Goal: Task Accomplishment & Management: Complete application form

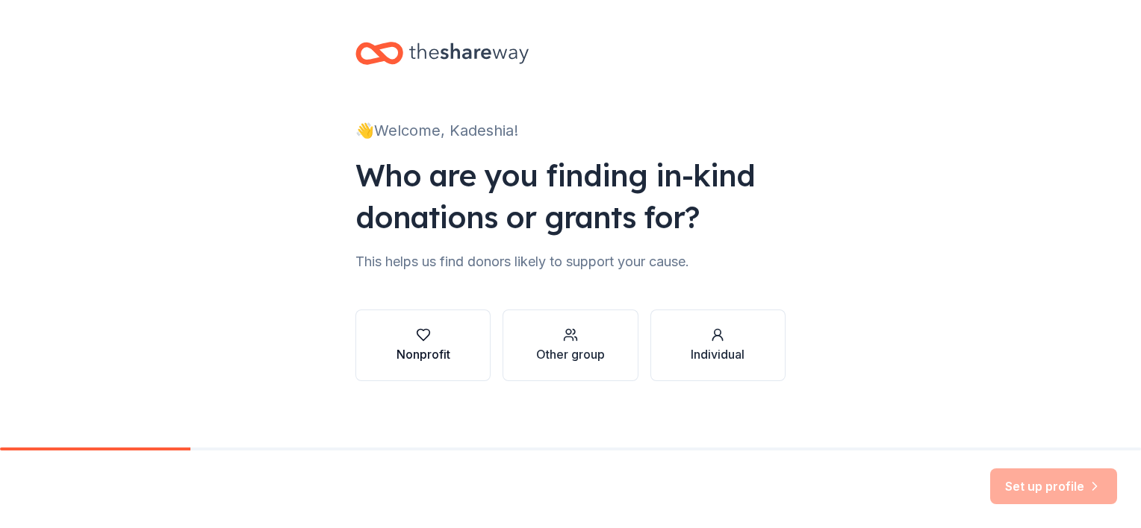
click at [422, 364] on button "Nonprofit" at bounding box center [422, 346] width 135 height 72
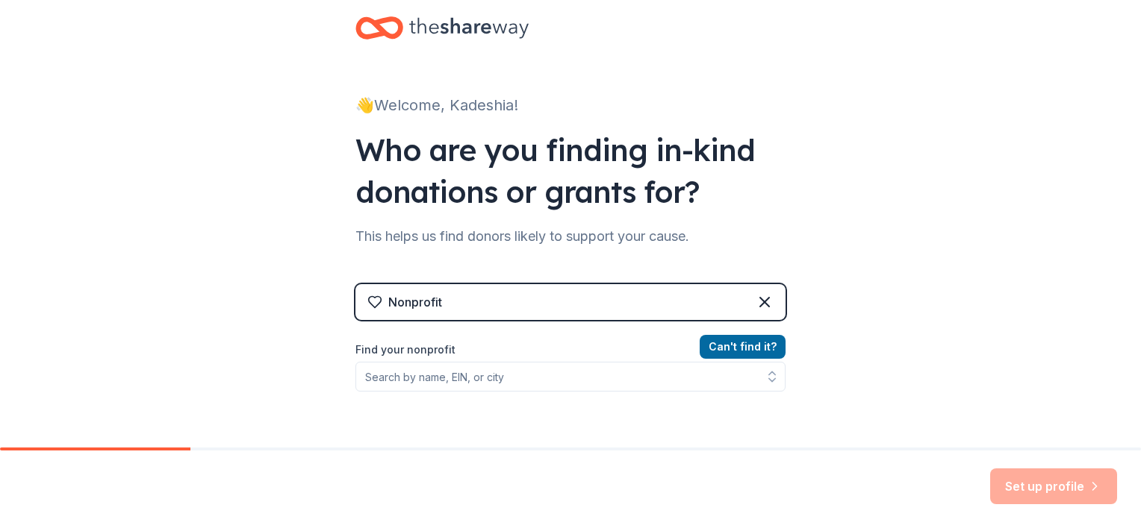
scroll to position [32, 0]
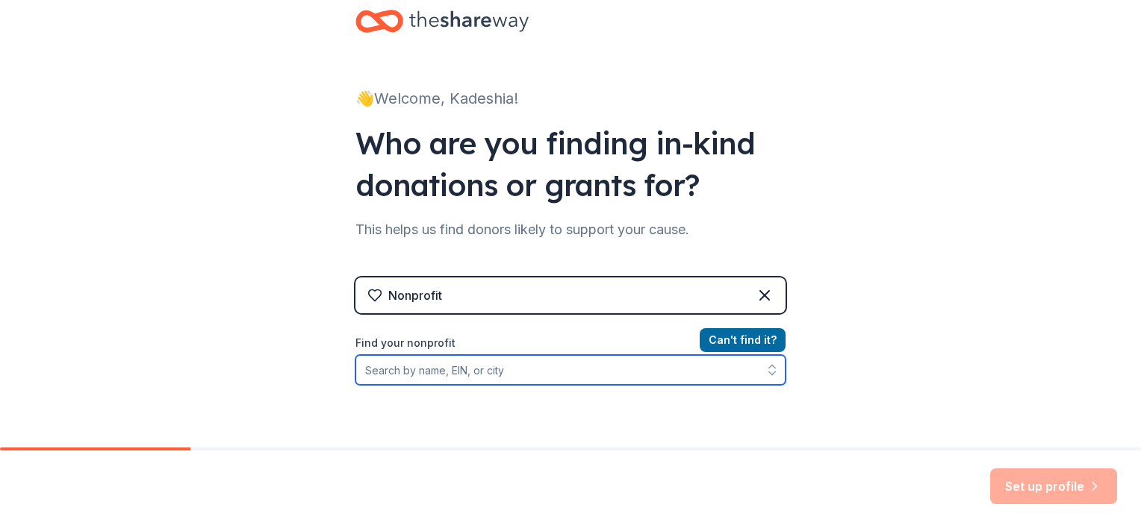
click at [448, 362] on input "Find your nonprofit" at bounding box center [570, 370] width 430 height 30
paste input "[US_EMPLOYER_IDENTIFICATION_NUMBER]"
type input "[US_EMPLOYER_IDENTIFICATION_NUMBER]"
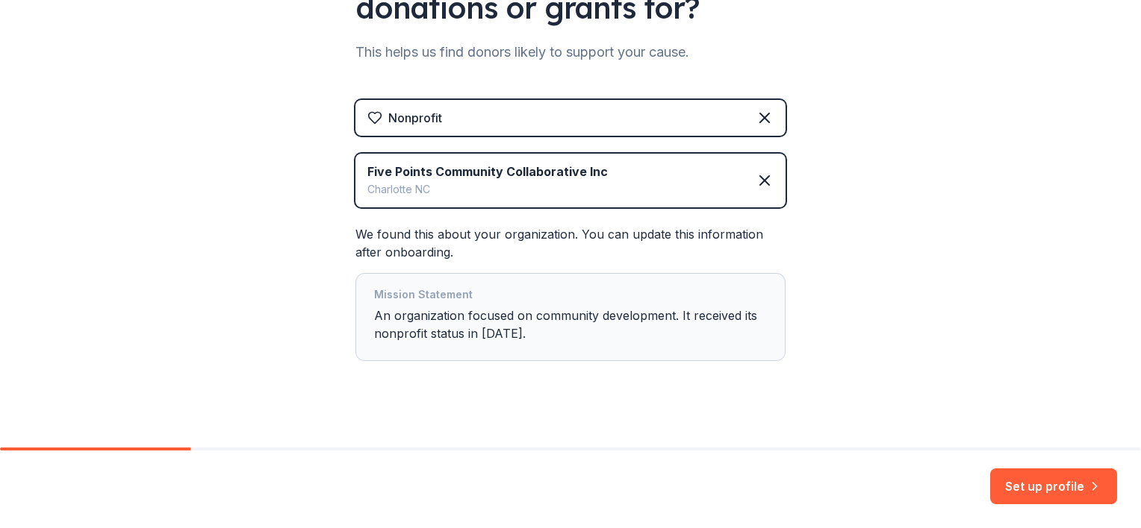
scroll to position [224, 0]
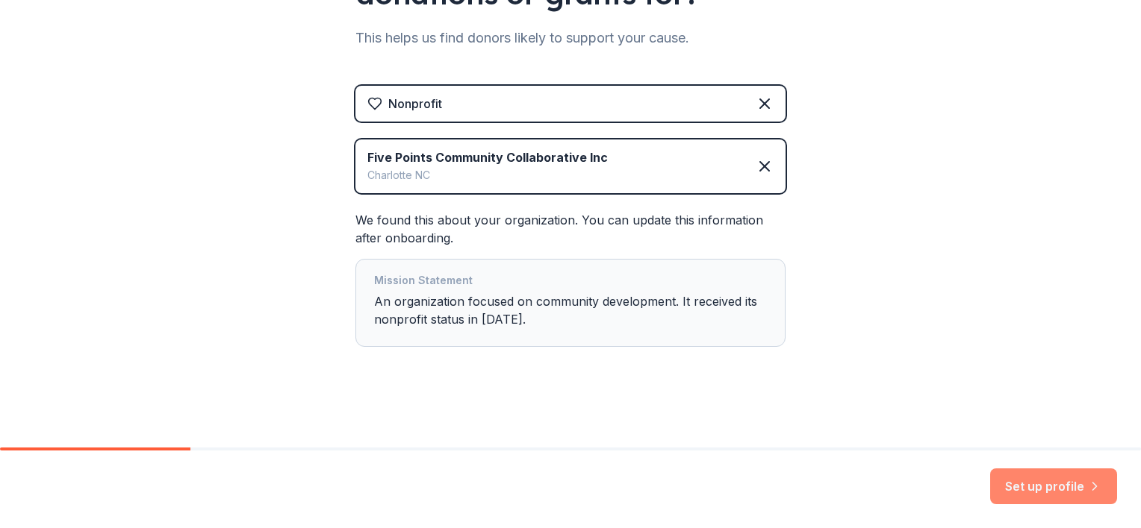
click at [1024, 491] on button "Set up profile" at bounding box center [1053, 487] width 127 height 36
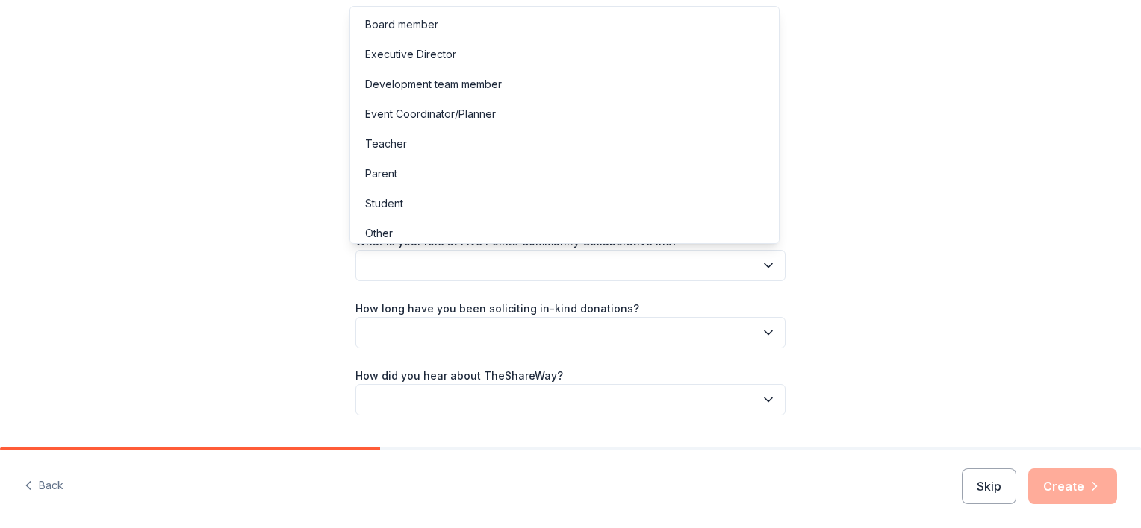
click at [486, 263] on button "button" at bounding box center [570, 265] width 430 height 31
click at [428, 119] on div "Event Coordinator/Planner" at bounding box center [430, 114] width 131 height 18
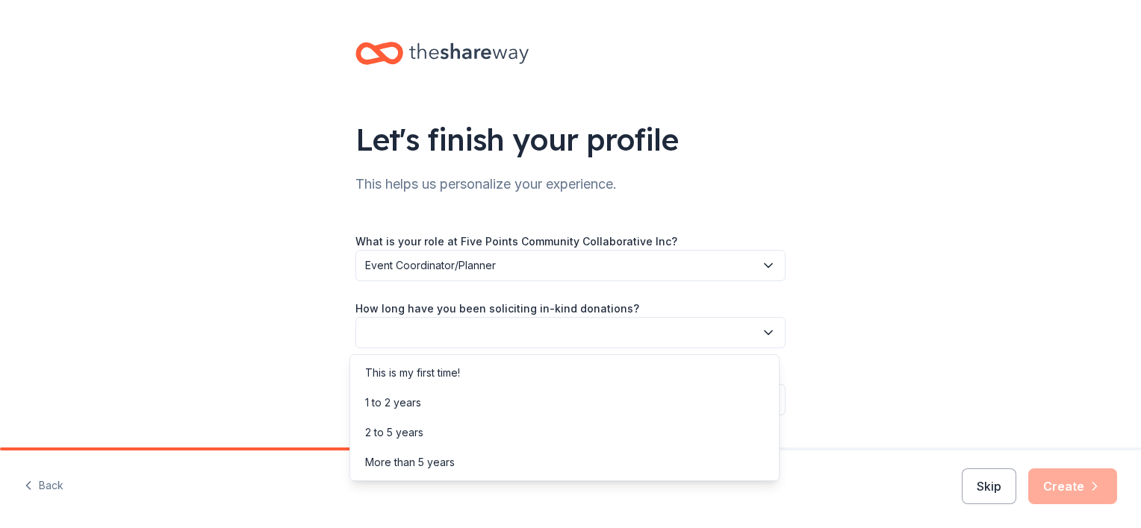
click at [472, 326] on button "button" at bounding box center [570, 332] width 430 height 31
click at [421, 371] on div "This is my first time!" at bounding box center [412, 373] width 95 height 18
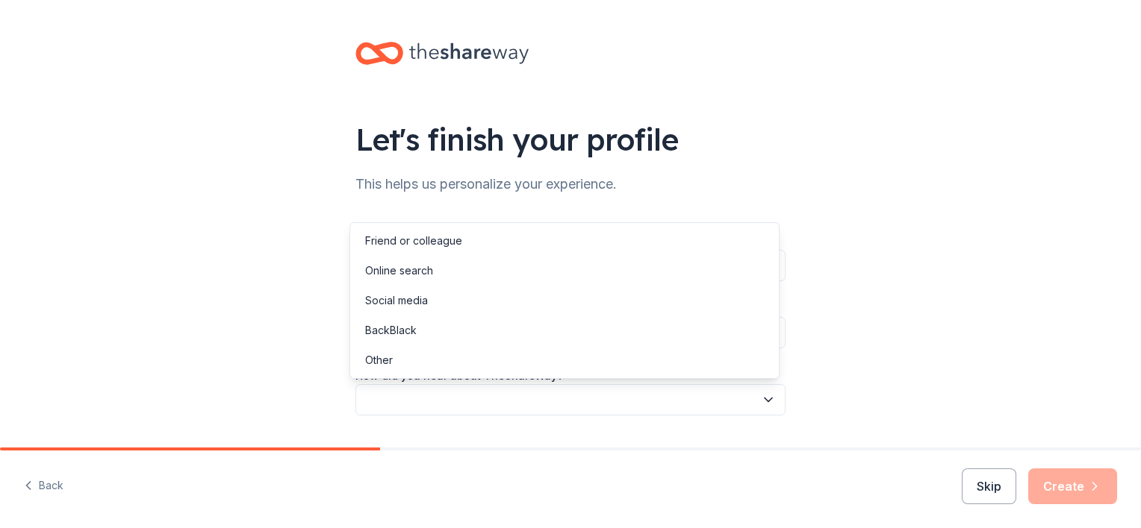
click at [428, 402] on button "button" at bounding box center [570, 399] width 430 height 31
click at [427, 275] on div "Online search" at bounding box center [399, 271] width 68 height 18
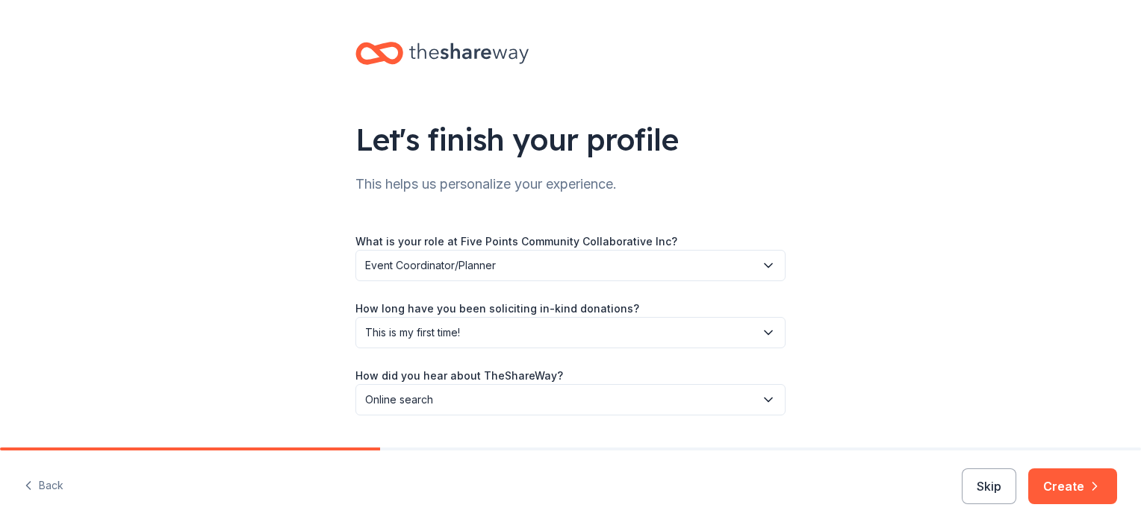
scroll to position [39, 0]
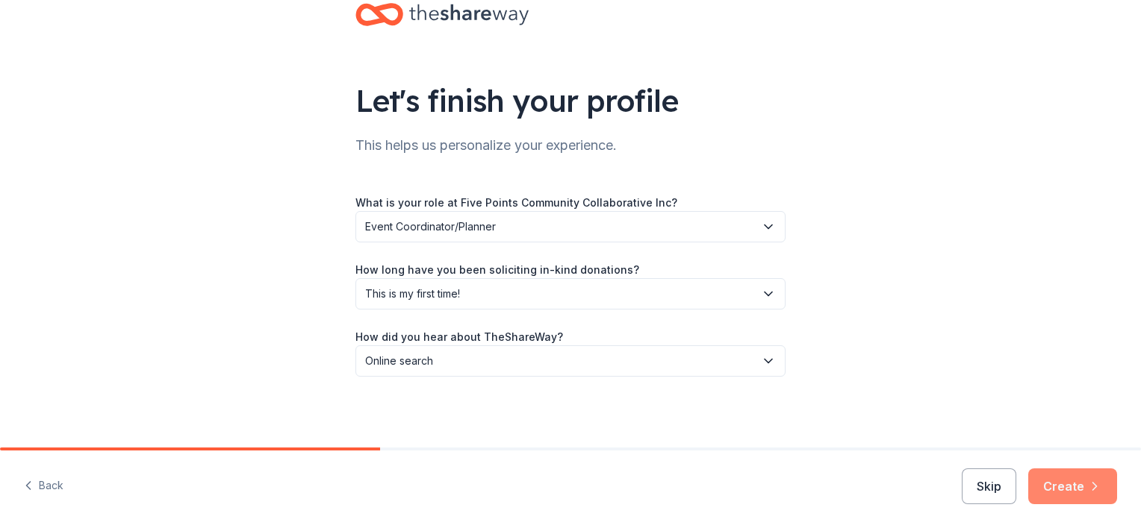
click at [1055, 472] on button "Create" at bounding box center [1072, 487] width 89 height 36
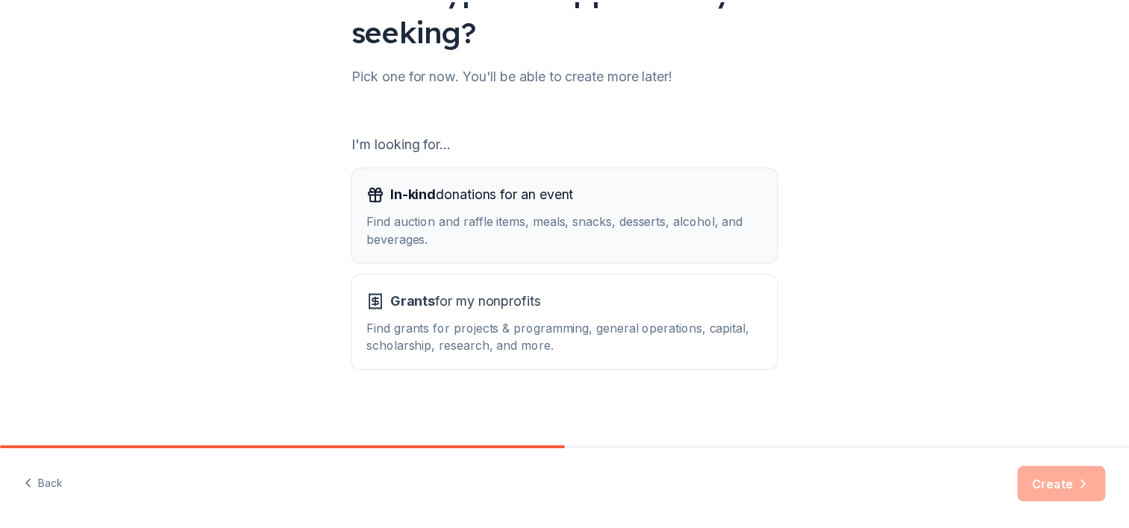
scroll to position [154, 0]
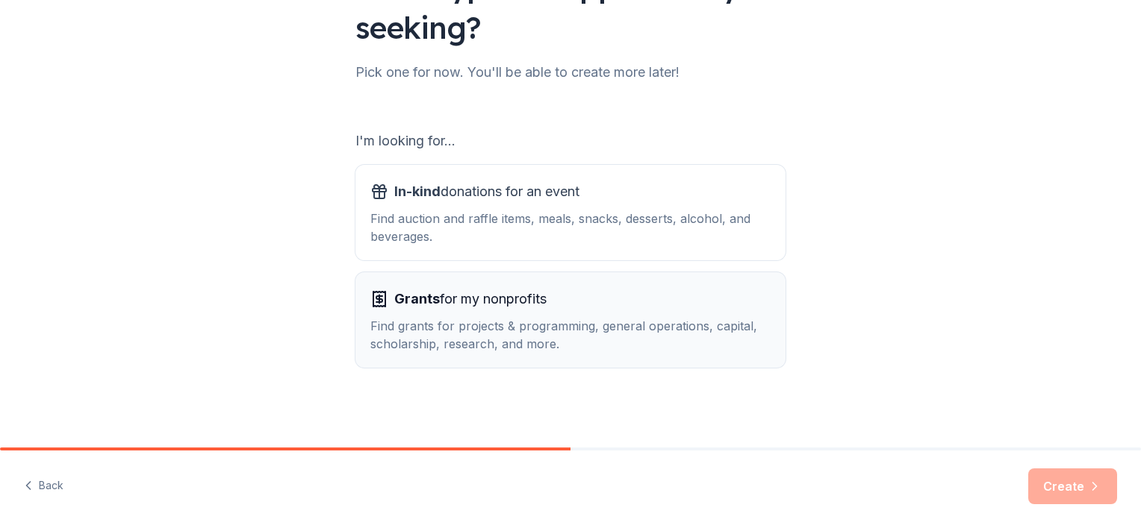
click at [424, 349] on div "Find grants for projects & programming, general operations, capital, scholarshi…" at bounding box center [570, 335] width 400 height 36
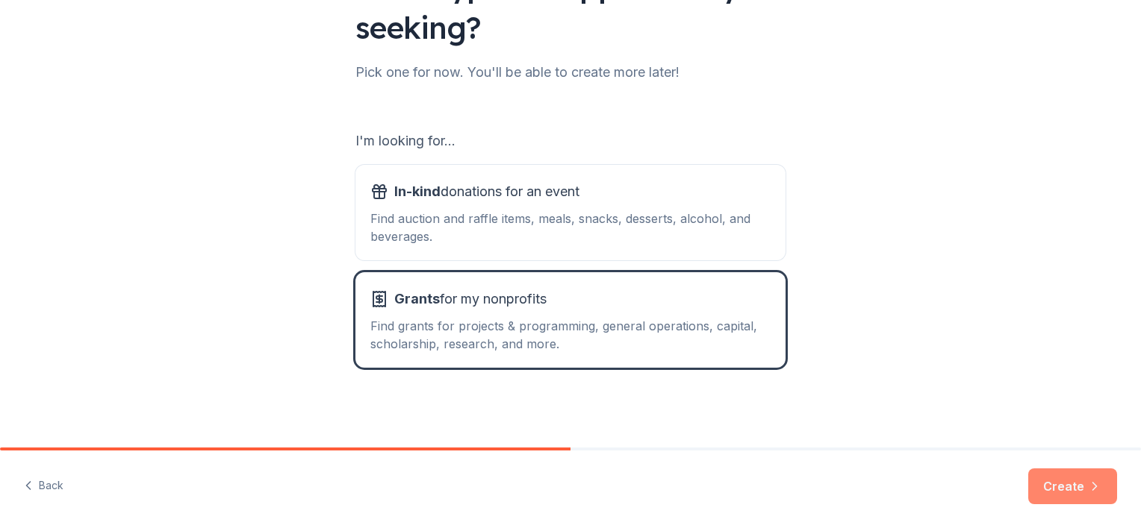
click at [1061, 478] on button "Create" at bounding box center [1072, 487] width 89 height 36
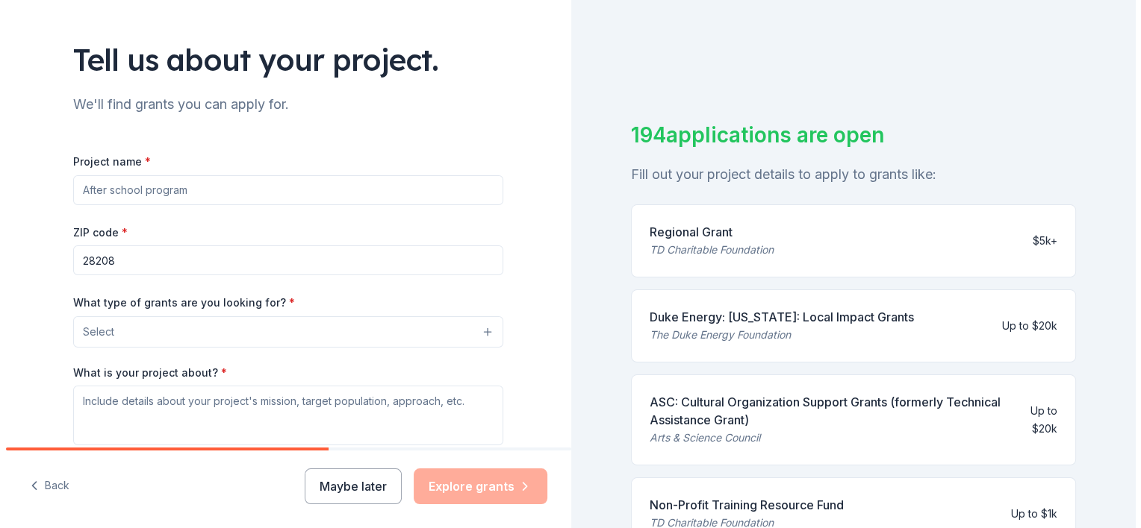
scroll to position [86, 0]
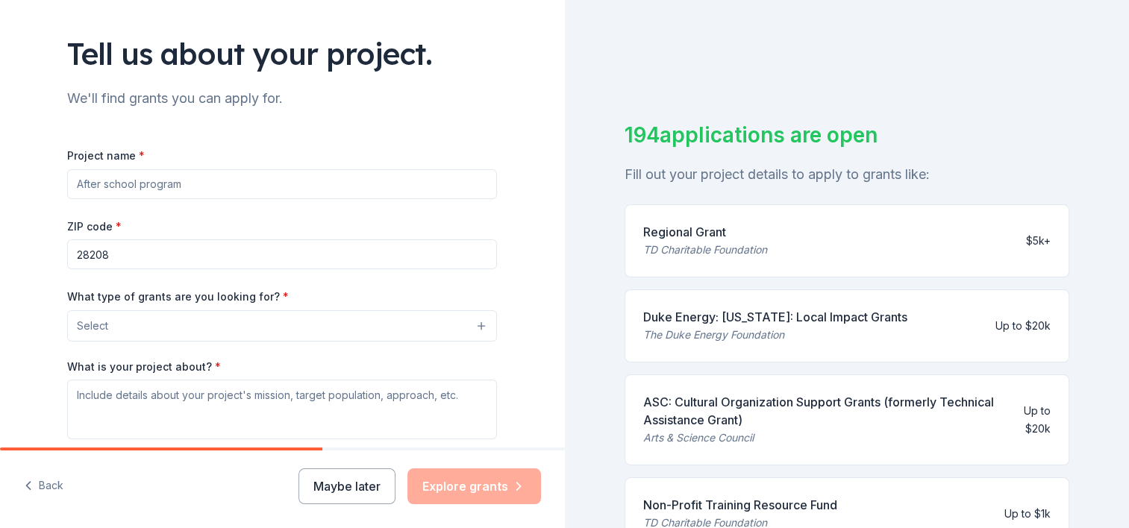
click at [328, 179] on input "Project name *" at bounding box center [282, 184] width 430 height 30
type input "Event Support"
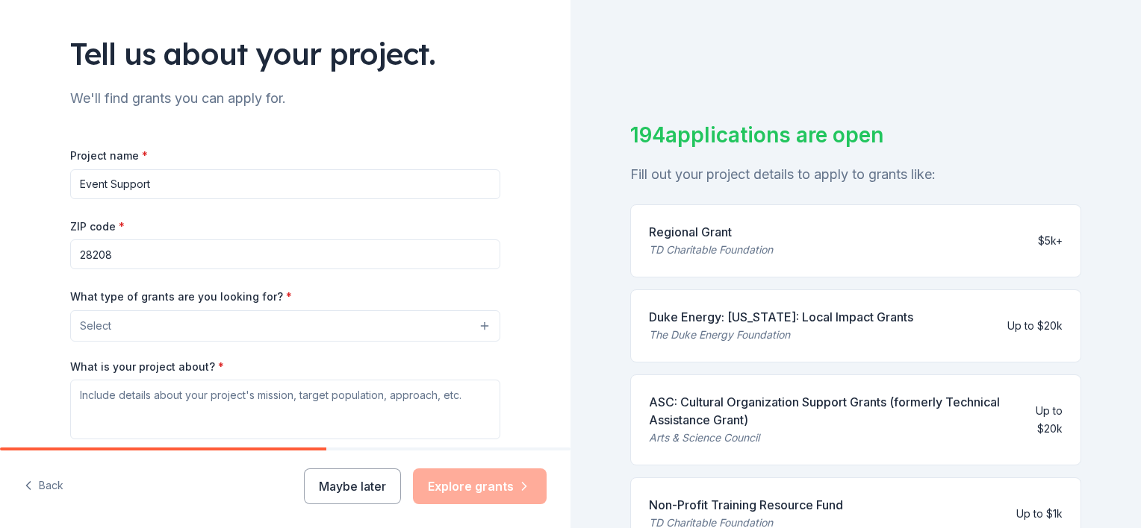
click at [178, 326] on button "Select" at bounding box center [285, 326] width 430 height 31
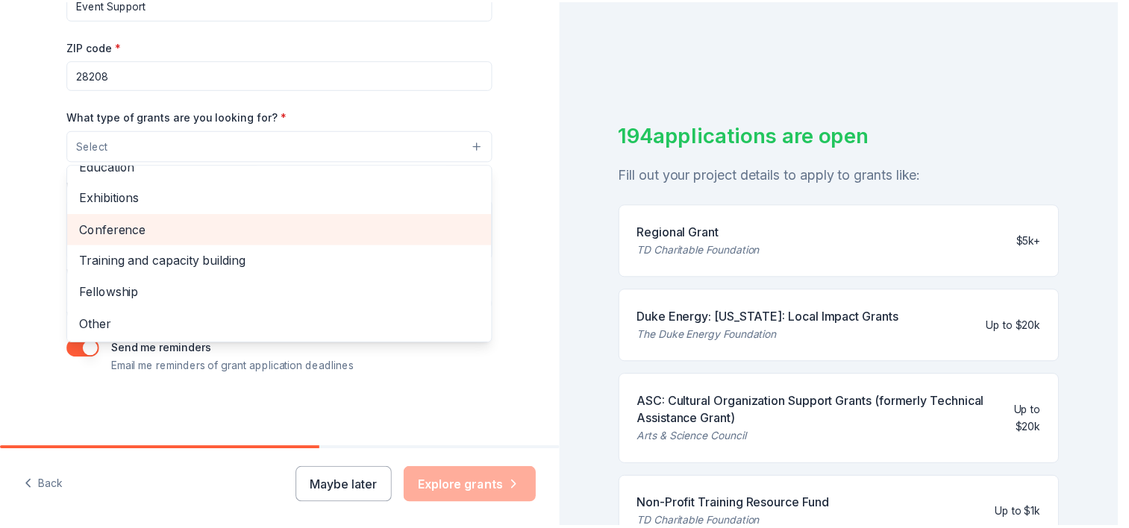
scroll to position [0, 0]
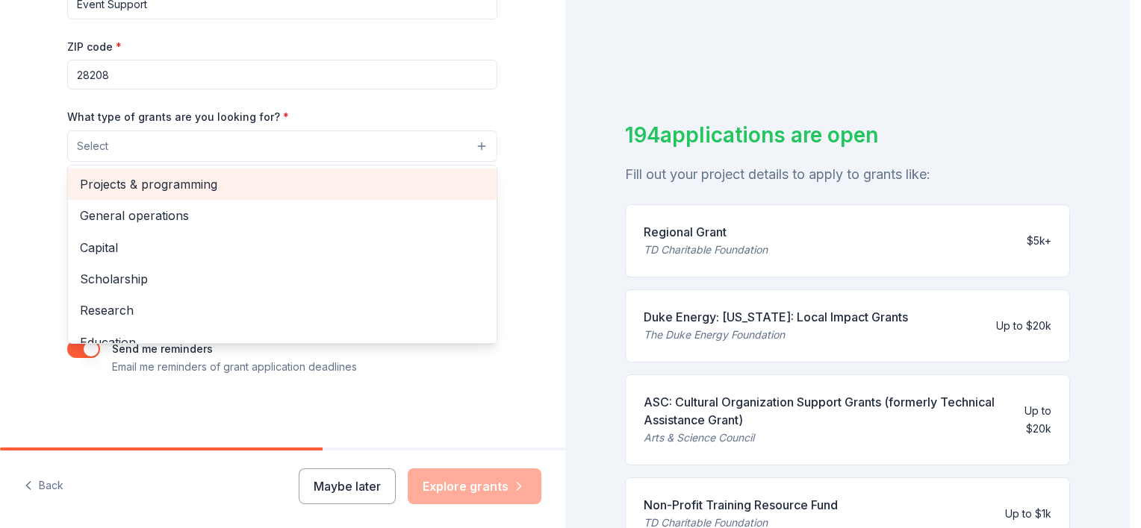
click at [189, 181] on span "Projects & programming" at bounding box center [282, 184] width 405 height 19
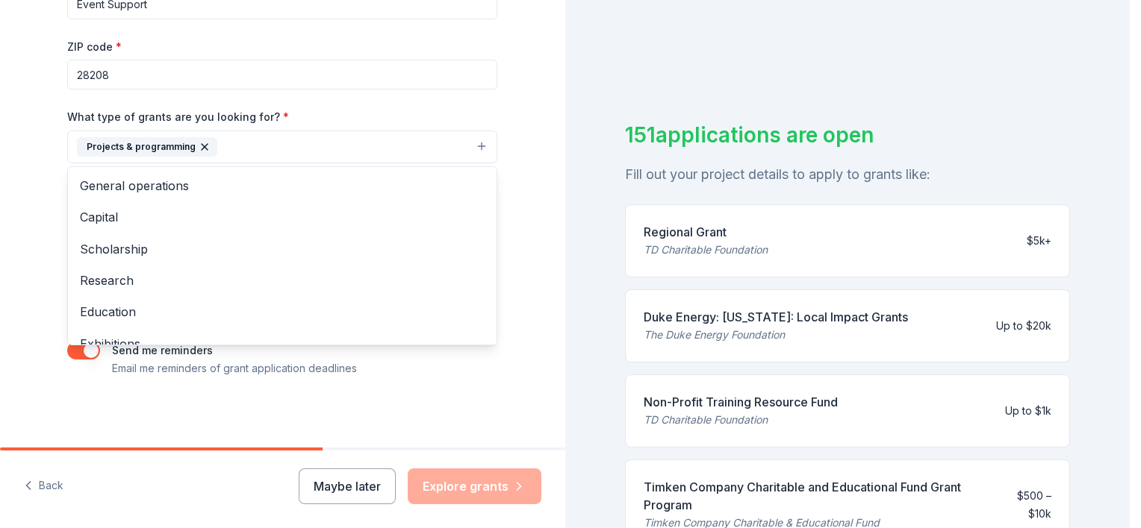
click at [7, 411] on div "Tell us about your project. We'll find grants you can apply for. Project name *…" at bounding box center [282, 91] width 565 height 715
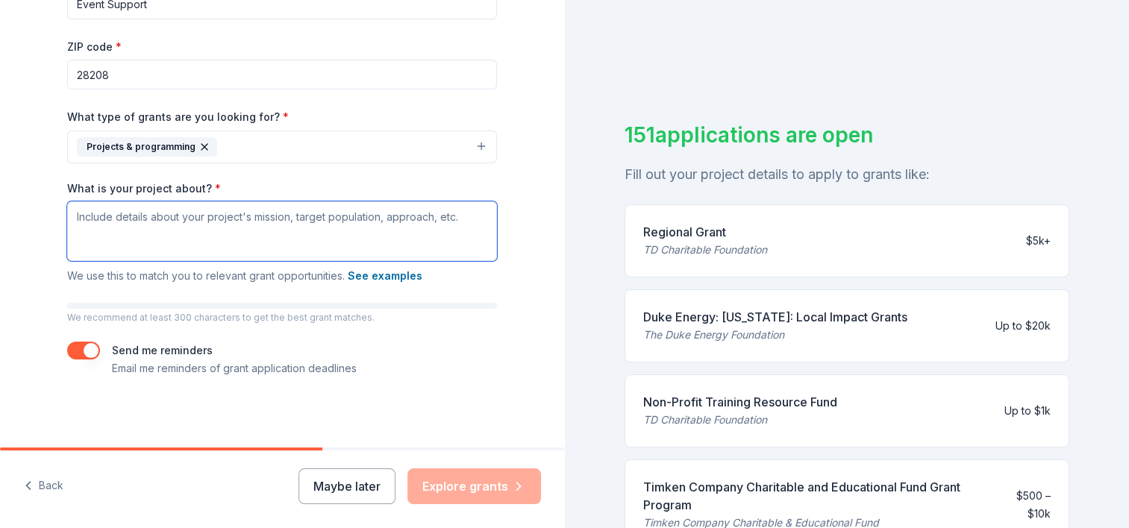
click at [170, 216] on textarea "What is your project about? *" at bounding box center [282, 232] width 430 height 60
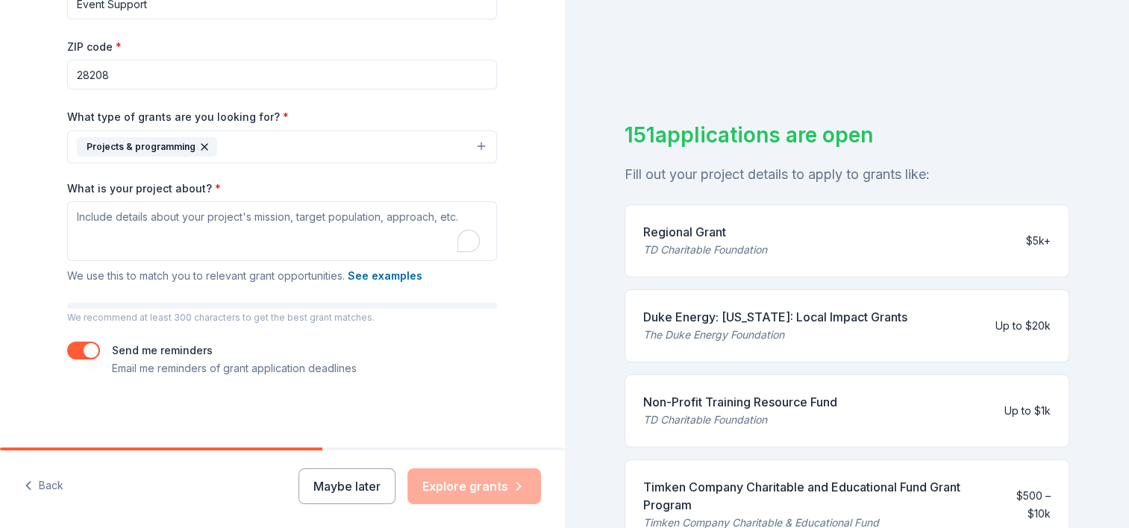
click at [149, 183] on label "What is your project about? *" at bounding box center [144, 188] width 154 height 15
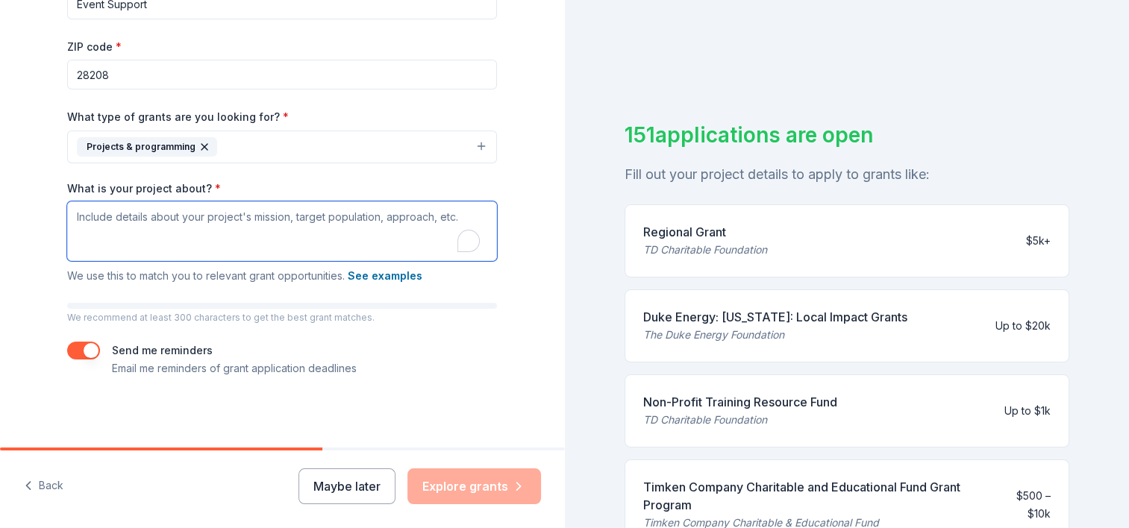
click at [149, 202] on textarea "What is your project about? *" at bounding box center [282, 232] width 430 height 60
click at [149, 183] on label "What is your project about? *" at bounding box center [144, 188] width 154 height 15
click at [149, 202] on textarea "What is your project about? *" at bounding box center [282, 232] width 430 height 60
click at [149, 183] on label "What is your project about? *" at bounding box center [144, 188] width 154 height 15
click at [149, 202] on textarea "What is your project about? *" at bounding box center [282, 232] width 430 height 60
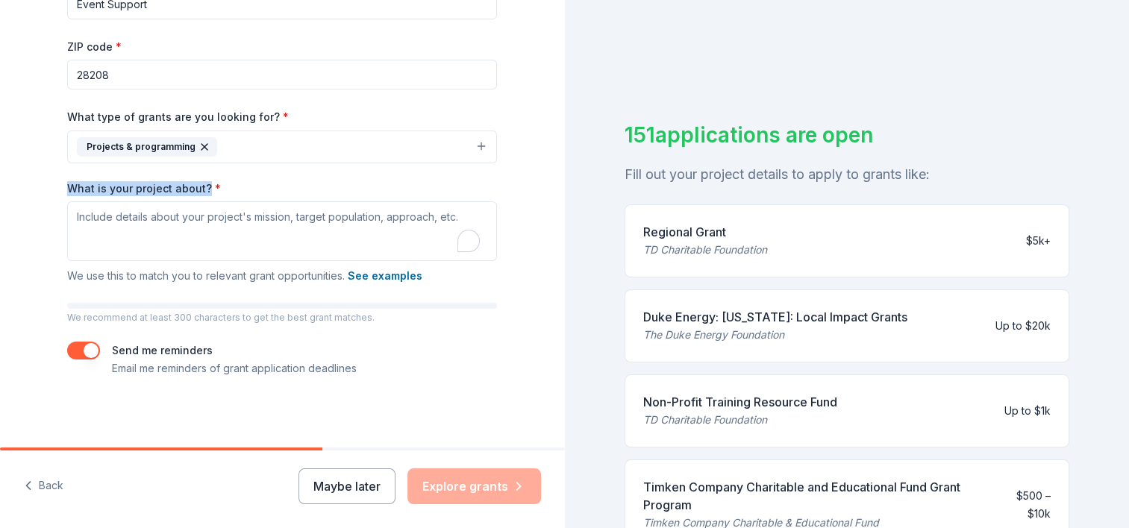
drag, startPoint x: 52, startPoint y: 184, endPoint x: 197, endPoint y: 187, distance: 145.6
click at [197, 187] on div "Tell us about your project. We'll find grants you can apply for. Project name *…" at bounding box center [282, 91] width 478 height 715
drag, startPoint x: 197, startPoint y: 187, endPoint x: 186, endPoint y: 185, distance: 11.4
copy label "What is your project about?"
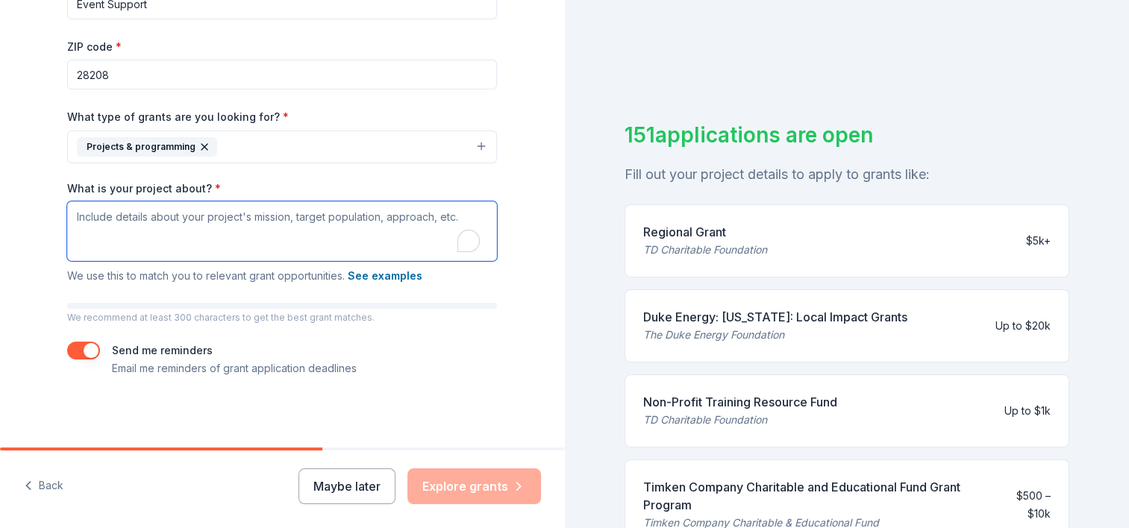
click at [161, 231] on textarea "What is your project about? *" at bounding box center [282, 232] width 430 height 60
paste textarea "Our project is focused on increasing community engagement and strengthening rel…"
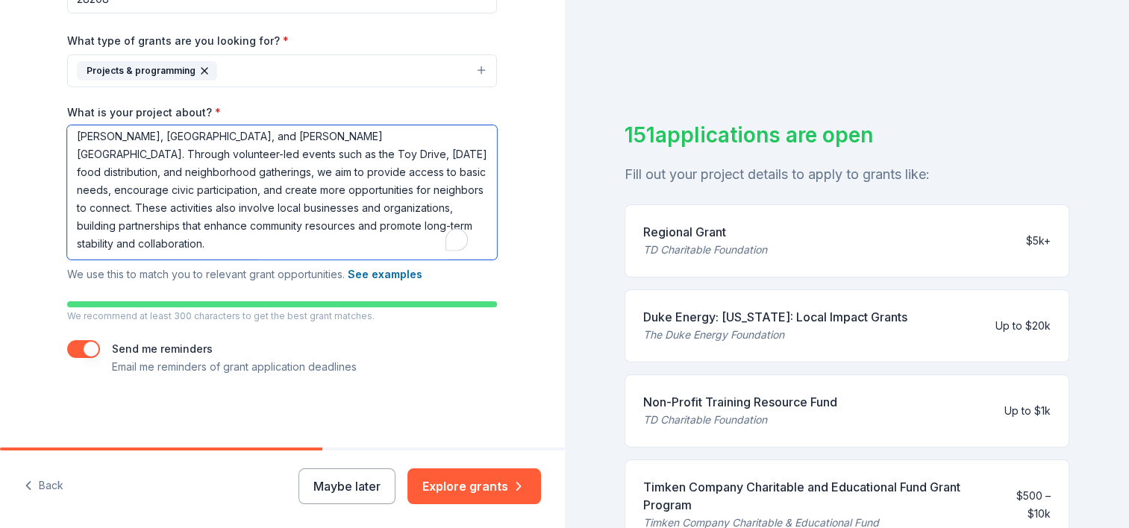
scroll to position [18, 0]
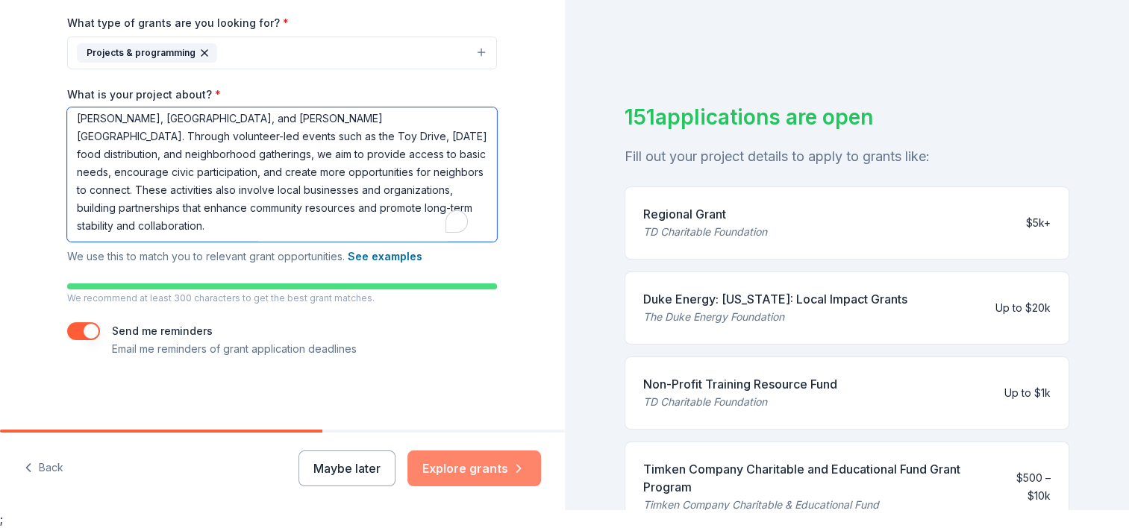
type textarea "Our project is focused on increasing community engagement and strengthening rel…"
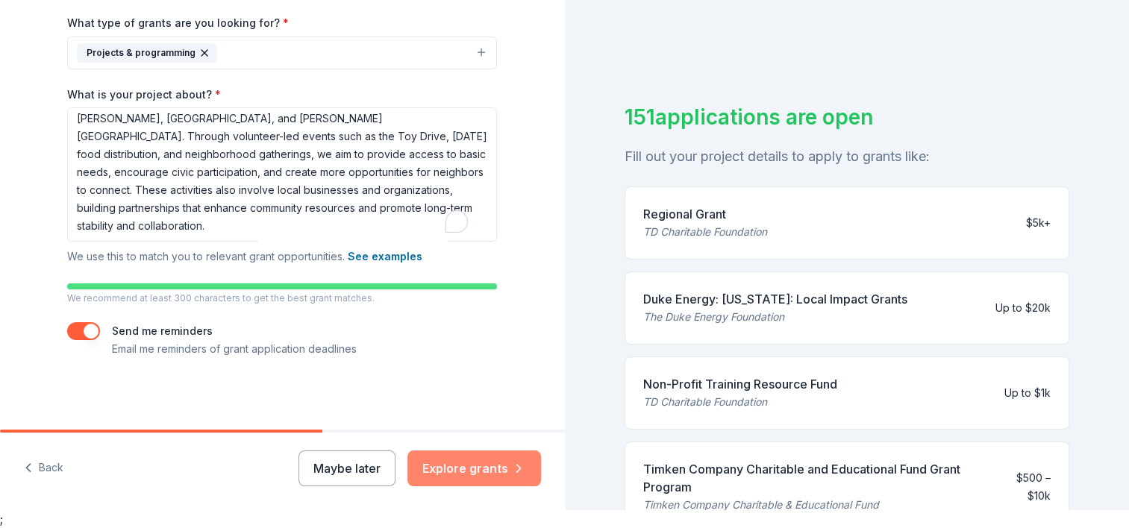
click at [493, 468] on button "Explore grants" at bounding box center [475, 469] width 134 height 36
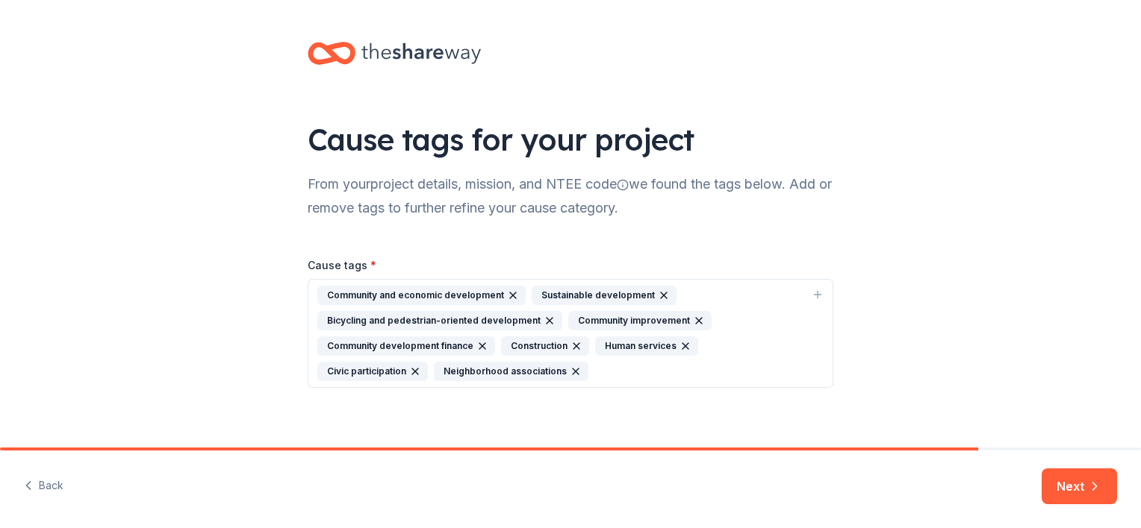
scroll to position [10, 0]
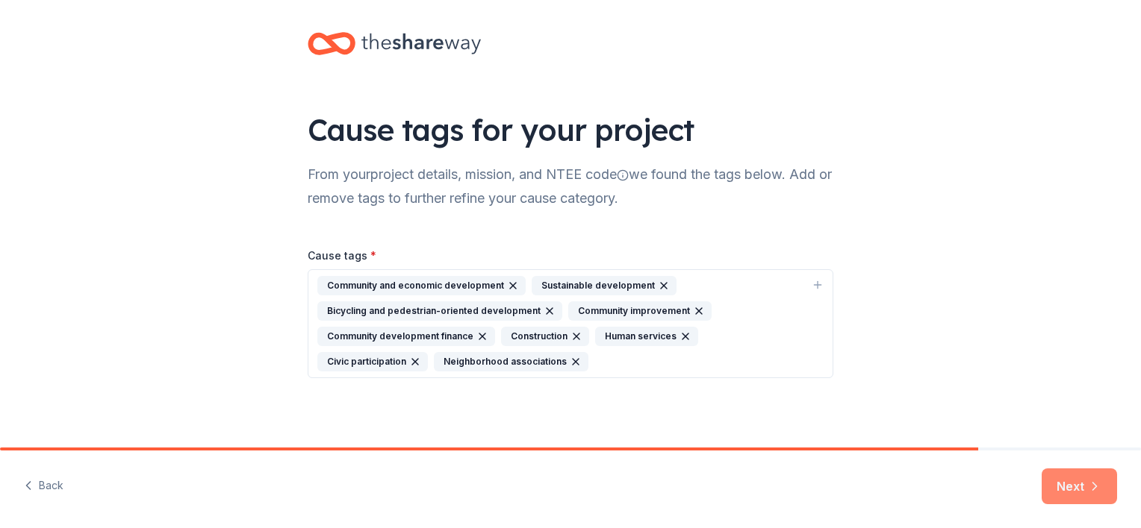
click at [1079, 490] on button "Next" at bounding box center [1078, 487] width 75 height 36
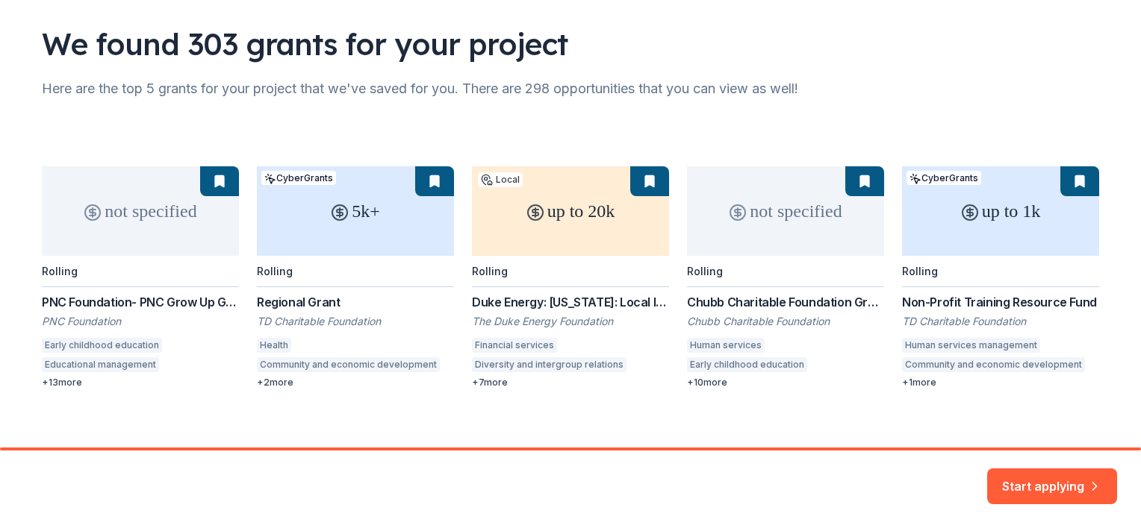
scroll to position [108, 0]
